Goal: Task Accomplishment & Management: Manage account settings

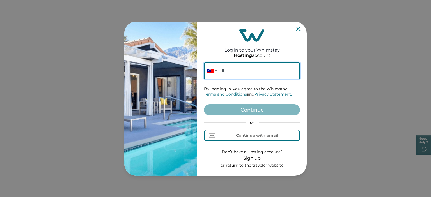
paste input "**********"
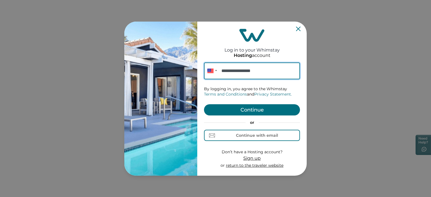
type input "**********"
click at [260, 109] on button "Continue" at bounding box center [252, 109] width 96 height 11
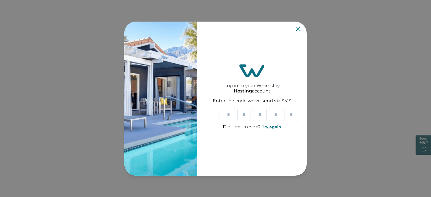
type input "*"
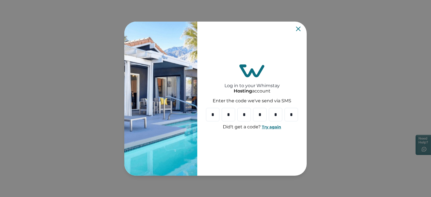
type input "*"
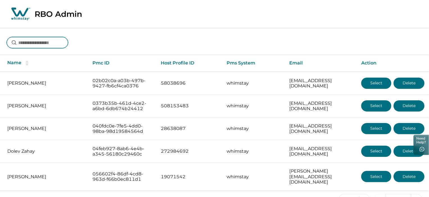
click at [46, 45] on input at bounding box center [37, 42] width 61 height 11
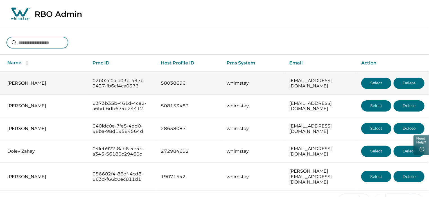
scroll to position [11, 0]
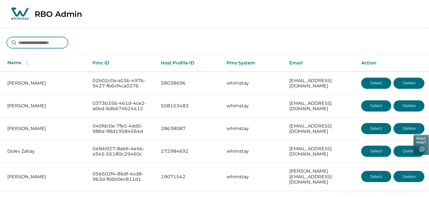
click at [62, 44] on input at bounding box center [37, 42] width 61 height 11
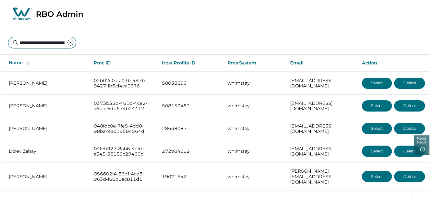
scroll to position [0, 36]
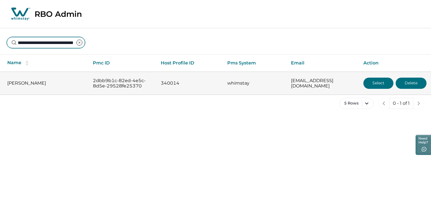
type input "**********"
click at [382, 83] on button "Select" at bounding box center [379, 83] width 30 height 11
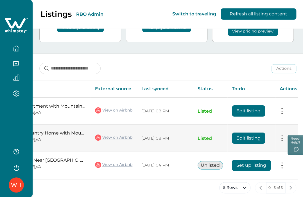
scroll to position [0, 75]
click at [238, 140] on button "Edit listing" at bounding box center [247, 138] width 33 height 11
click at [256, 136] on button "Edit listing" at bounding box center [247, 138] width 33 height 11
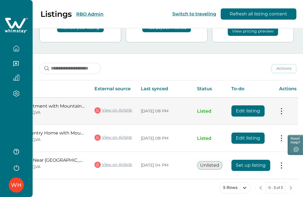
click at [251, 109] on button "Edit listing" at bounding box center [247, 111] width 33 height 11
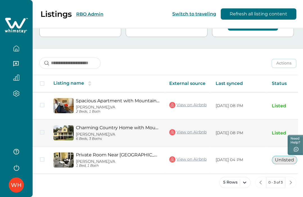
scroll to position [0, 75]
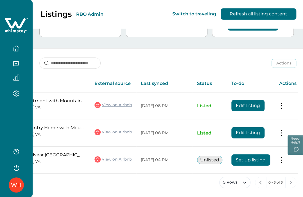
click at [12, 188] on div "WH" at bounding box center [16, 185] width 11 height 13
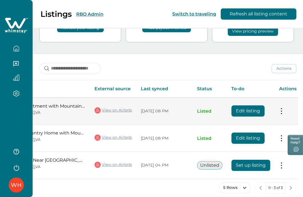
click at [251, 113] on button "Edit listing" at bounding box center [247, 111] width 33 height 11
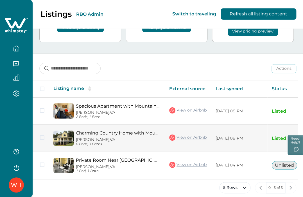
scroll to position [0, 75]
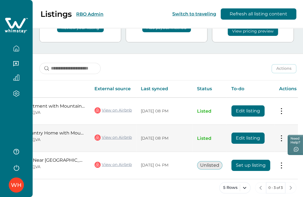
click at [253, 134] on button "Edit listing" at bounding box center [247, 138] width 33 height 11
click at [252, 137] on button "Edit listing" at bounding box center [247, 138] width 33 height 11
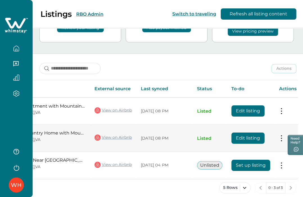
click at [254, 138] on button "Edit listing" at bounding box center [247, 138] width 33 height 11
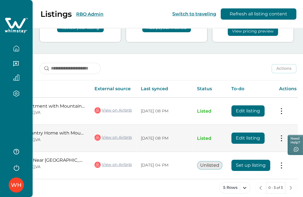
click at [254, 138] on button "Edit listing" at bounding box center [247, 138] width 33 height 11
click at [283, 139] on td "Actions View listing on Whimstay Unlist listing View listing details" at bounding box center [287, 138] width 26 height 27
click at [280, 138] on button at bounding box center [281, 139] width 4 height 6
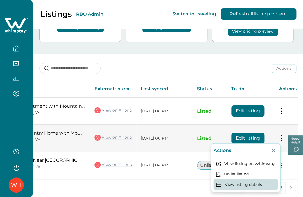
click at [251, 184] on button "View listing details" at bounding box center [245, 184] width 64 height 10
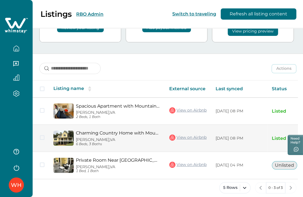
scroll to position [0, 75]
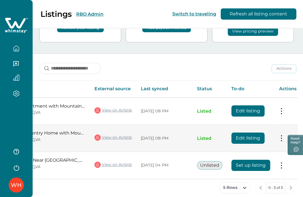
click at [240, 137] on button "Edit listing" at bounding box center [247, 138] width 33 height 11
click at [254, 140] on button "Edit listing" at bounding box center [247, 138] width 33 height 11
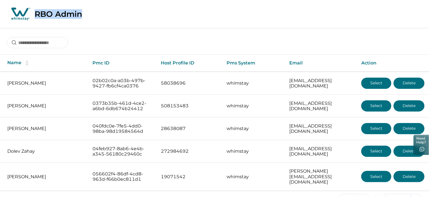
drag, startPoint x: 36, startPoint y: 13, endPoint x: 108, endPoint y: 13, distance: 72.2
click at [108, 13] on div "RBO Admin" at bounding box center [214, 14] width 429 height 28
copy p "RBO Admin"
